Goal: Check status: Check status

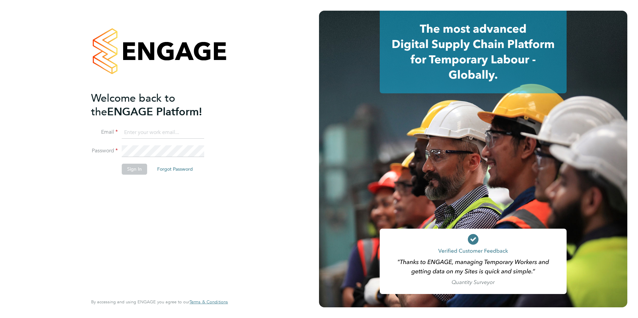
type input "[PERSON_NAME][EMAIL_ADDRESS][DOMAIN_NAME]"
click at [133, 174] on button "Sign In" at bounding box center [134, 169] width 25 height 11
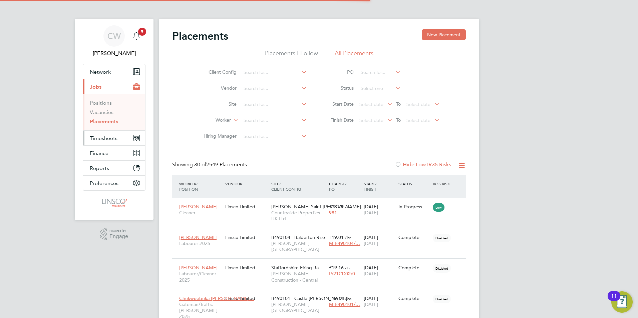
click at [108, 137] on span "Timesheets" at bounding box center [104, 138] width 28 height 6
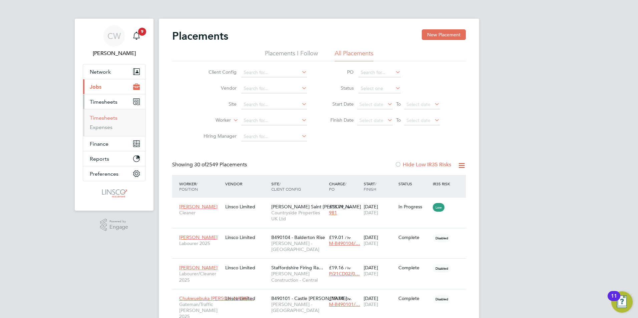
click at [108, 120] on link "Timesheets" at bounding box center [104, 118] width 28 height 6
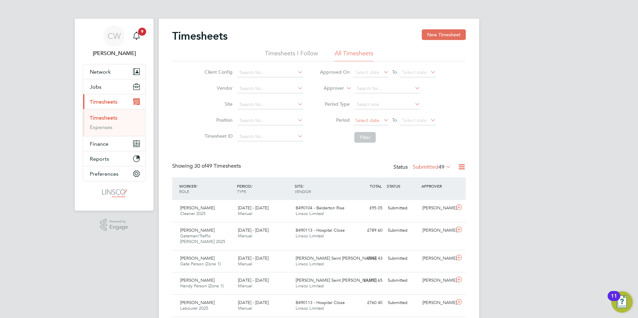
click at [371, 118] on span "Select date" at bounding box center [367, 120] width 24 height 6
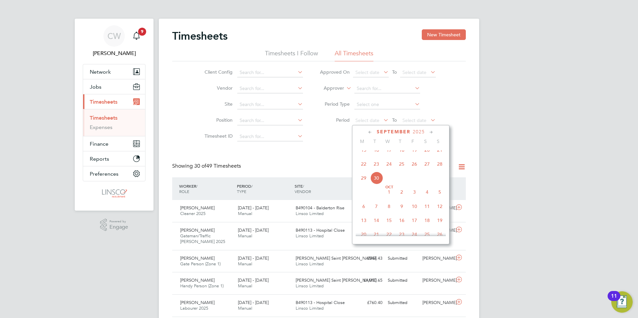
click at [364, 170] on span "22" at bounding box center [363, 164] width 13 height 13
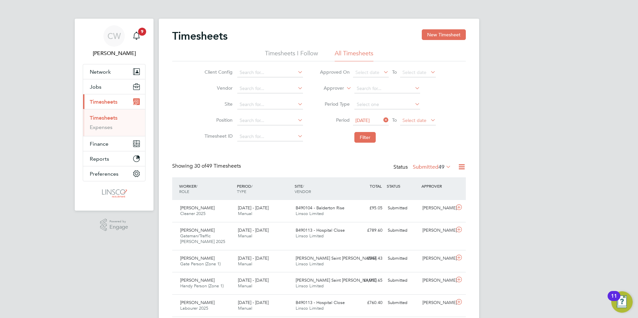
click at [415, 120] on span "Select date" at bounding box center [414, 120] width 24 height 6
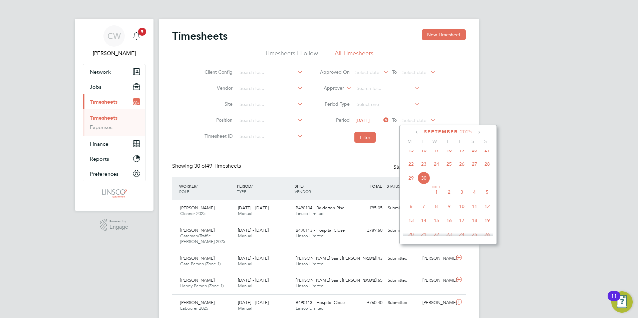
click at [487, 170] on span "28" at bounding box center [487, 164] width 13 height 13
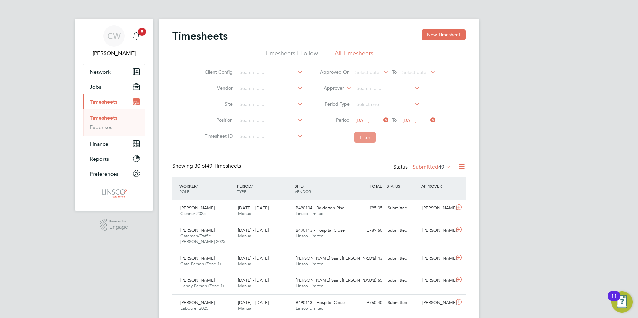
click at [351, 138] on li "Filter" at bounding box center [377, 137] width 133 height 17
click at [370, 138] on button "Filter" at bounding box center [364, 137] width 21 height 11
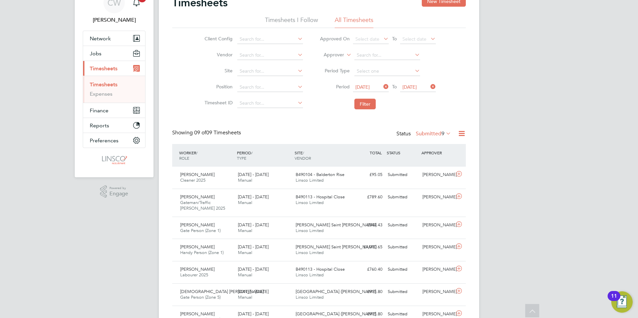
click at [435, 129] on div "Timesheets New Timesheet Timesheets I Follow All Timesheets Client Config Vendo…" at bounding box center [319, 184] width 294 height 377
click at [434, 131] on label "Submitted 9" at bounding box center [433, 133] width 35 height 7
click at [434, 174] on li "Approved" at bounding box center [429, 173] width 31 height 9
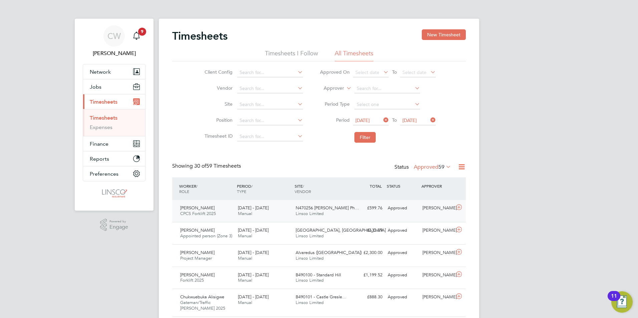
click at [215, 206] on span "Tahidu Sidi-Mahamud" at bounding box center [197, 208] width 34 height 6
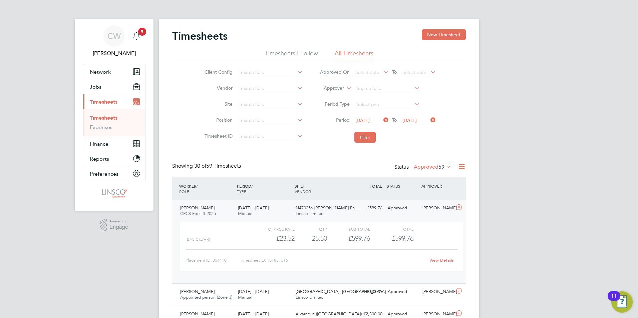
click at [441, 262] on link "View Details" at bounding box center [441, 261] width 24 height 6
drag, startPoint x: 110, startPoint y: 118, endPoint x: 124, endPoint y: 121, distance: 14.8
click at [110, 118] on link "Timesheets" at bounding box center [104, 118] width 28 height 6
click at [368, 134] on button "Filter" at bounding box center [364, 137] width 21 height 11
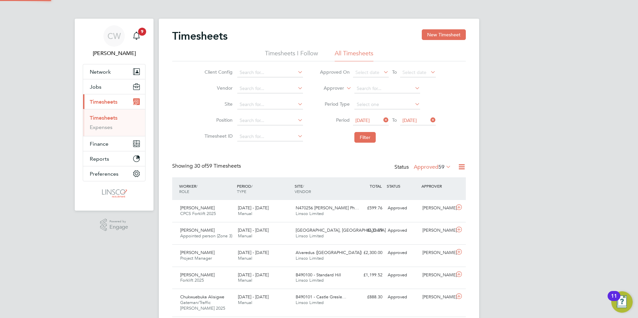
scroll to position [17, 58]
click at [426, 167] on label "Approved 59" at bounding box center [432, 167] width 37 height 7
click at [433, 197] on li "Submitted" at bounding box center [428, 197] width 31 height 9
